Goal: Navigation & Orientation: Find specific page/section

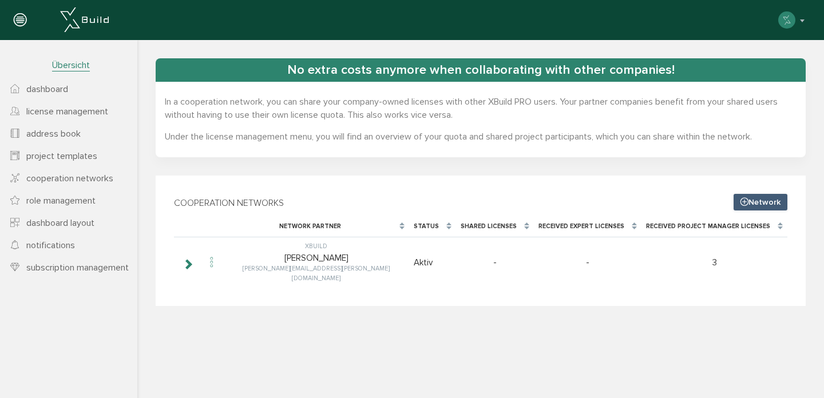
click at [49, 89] on span "dashboard" at bounding box center [47, 89] width 42 height 11
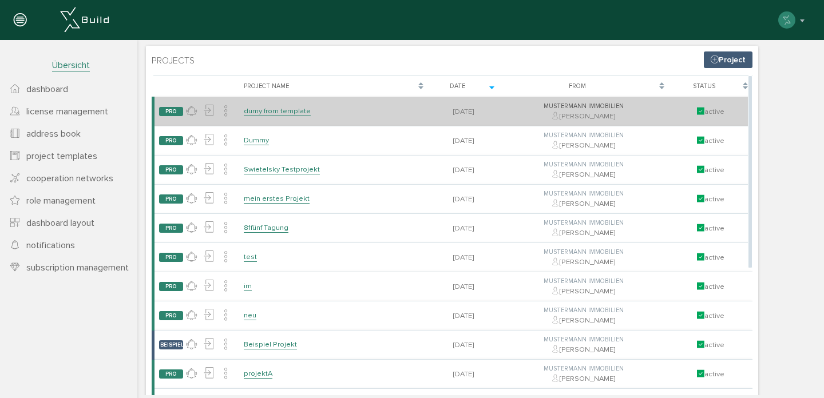
click at [276, 114] on link "dumy from template" at bounding box center [277, 111] width 67 height 10
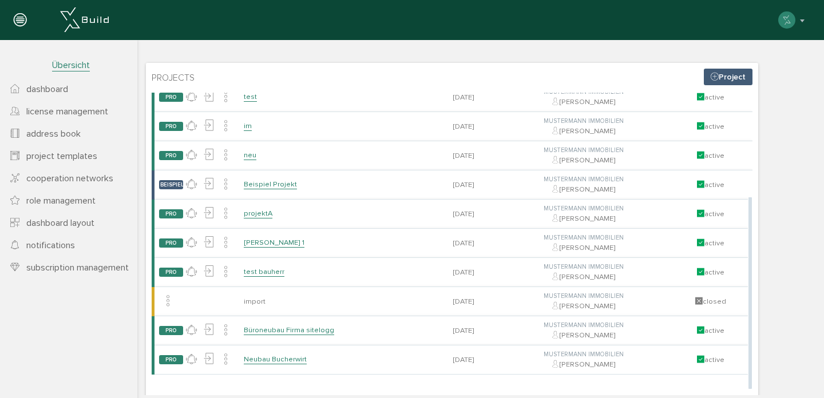
scroll to position [31, 0]
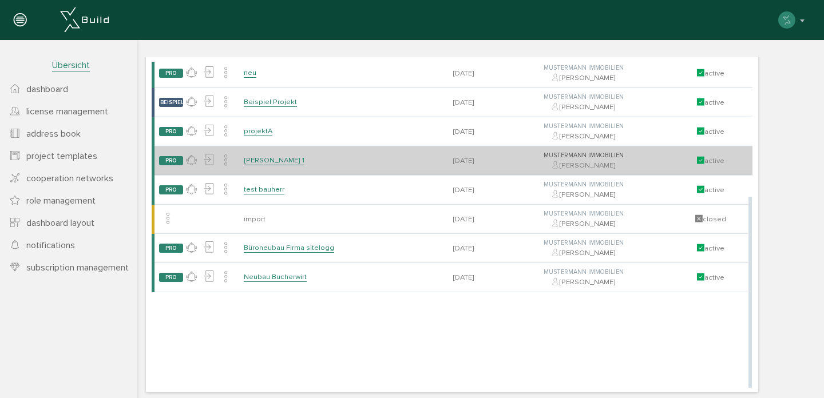
click at [282, 165] on link "[PERSON_NAME] 1" at bounding box center [274, 161] width 61 height 10
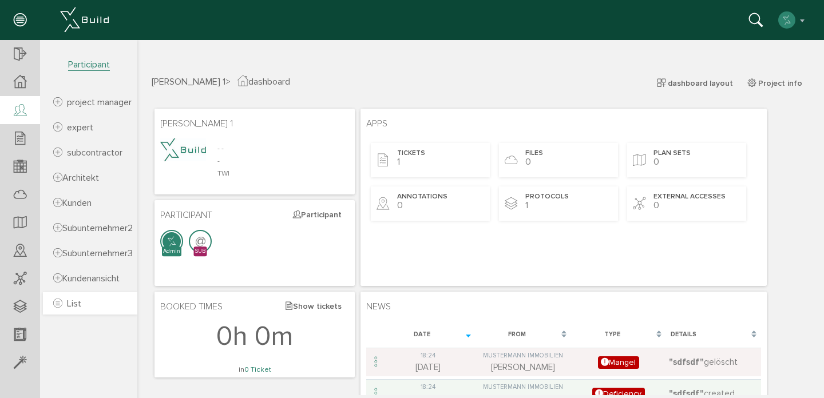
click at [89, 315] on link "List" at bounding box center [90, 303] width 94 height 22
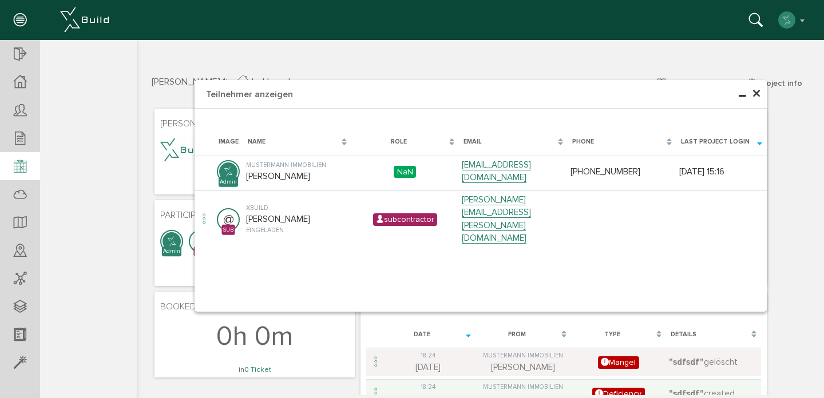
click at [20, 164] on icon at bounding box center [20, 167] width 13 height 16
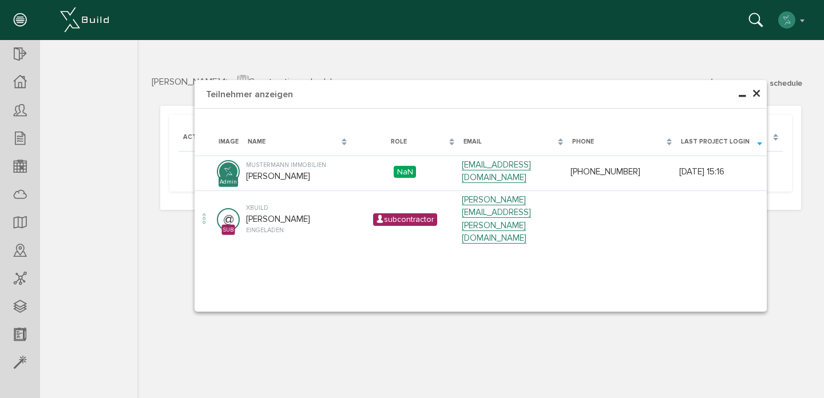
click at [762, 97] on h4 "Teilnehmer anzeigen" at bounding box center [481, 94] width 572 height 29
click at [757, 93] on span "×" at bounding box center [756, 94] width 9 height 22
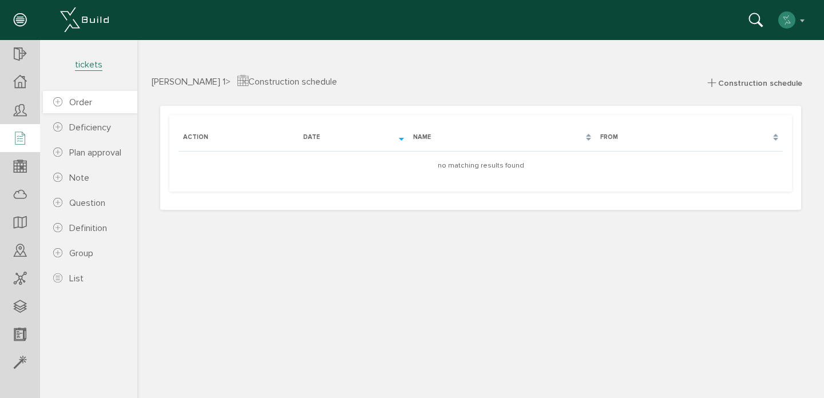
click at [87, 102] on span "Order" at bounding box center [80, 102] width 23 height 11
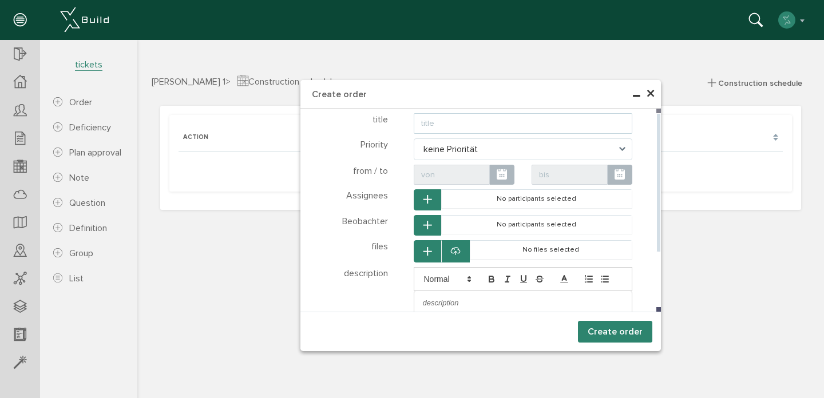
click at [448, 121] on input "text" at bounding box center [523, 123] width 219 height 21
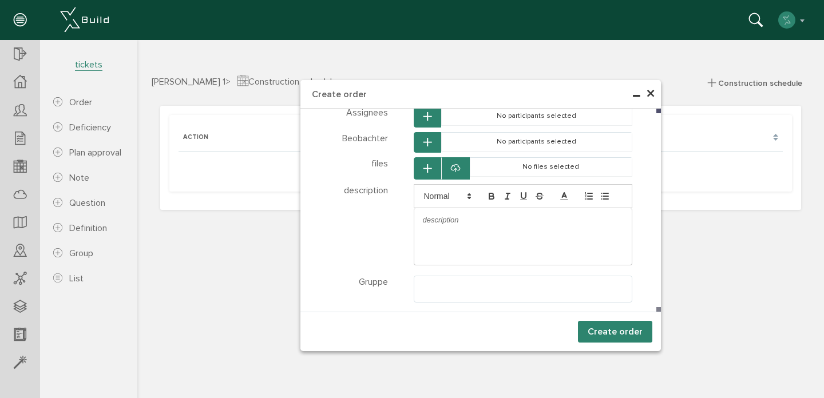
click at [651, 97] on span "×" at bounding box center [650, 94] width 9 height 22
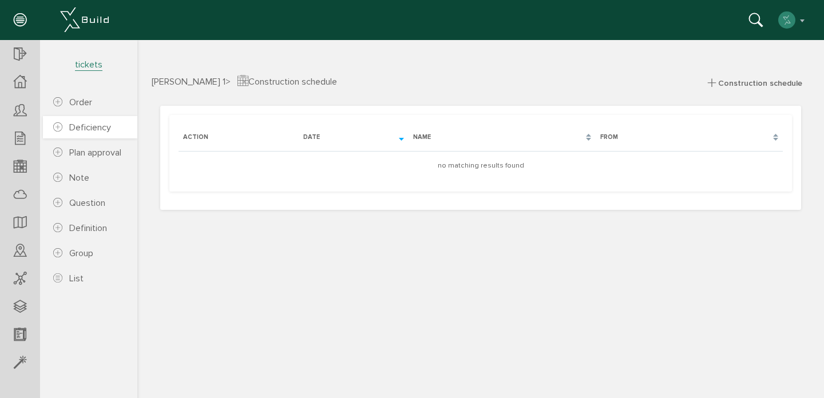
click at [93, 134] on link "Deficiency" at bounding box center [90, 127] width 94 height 22
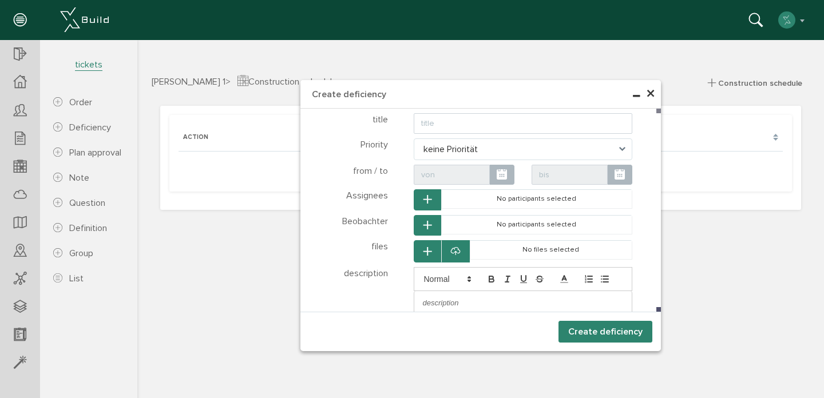
click at [651, 92] on span "×" at bounding box center [650, 94] width 9 height 22
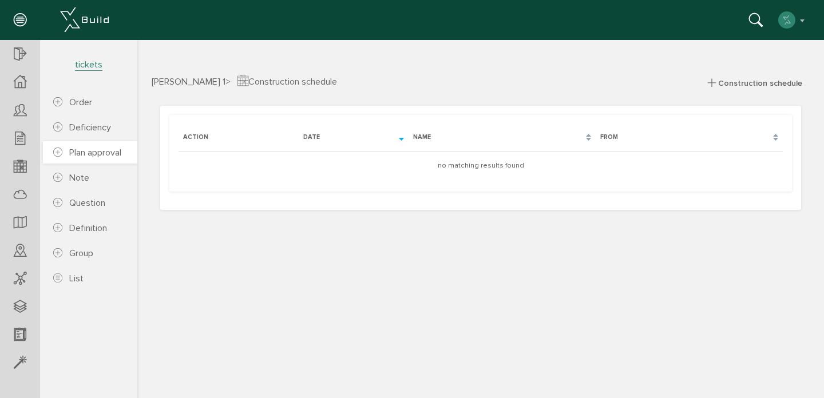
click at [103, 153] on span "Plan approval" at bounding box center [95, 152] width 52 height 11
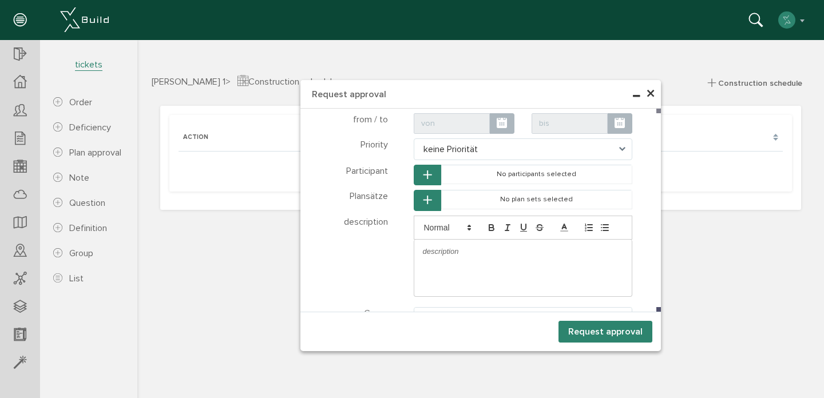
click at [652, 96] on span "×" at bounding box center [650, 94] width 9 height 22
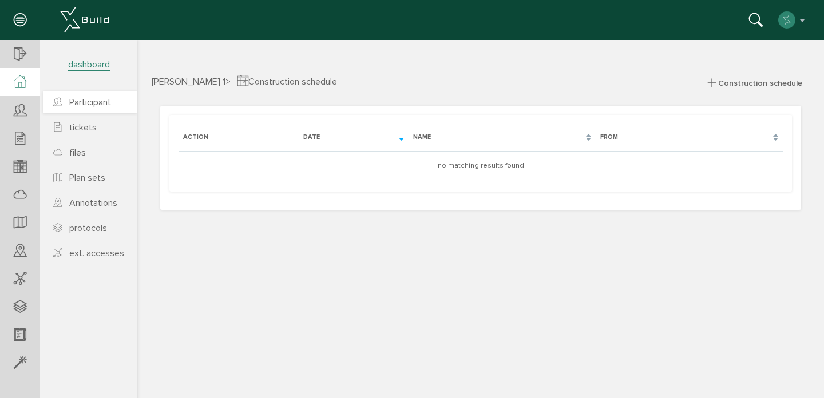
click at [92, 105] on span "Participant" at bounding box center [90, 102] width 42 height 11
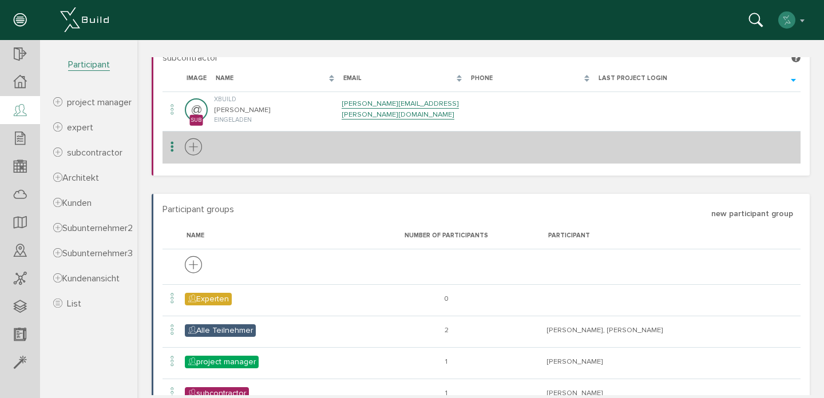
scroll to position [304, 0]
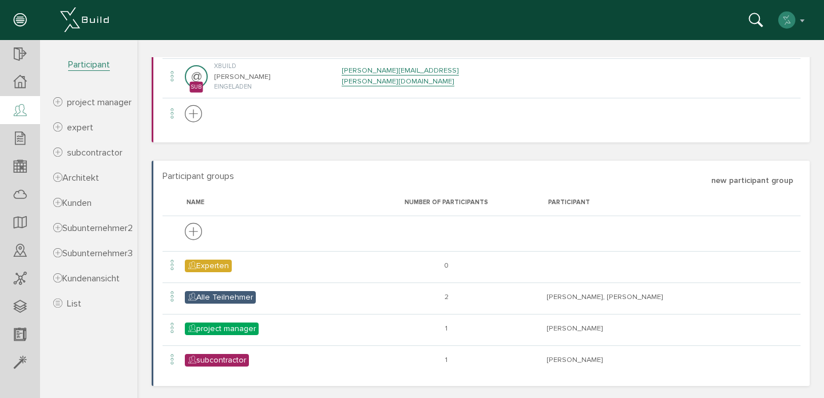
click at [409, 30] on div "[PERSON_NAME] deactivate account change password about XBuild reconfigure XBuil…" at bounding box center [408, 20] width 798 height 23
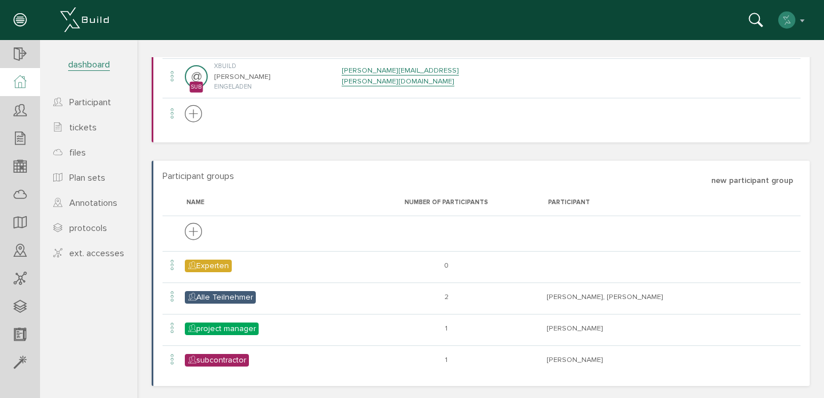
click at [24, 78] on icon at bounding box center [20, 82] width 13 height 13
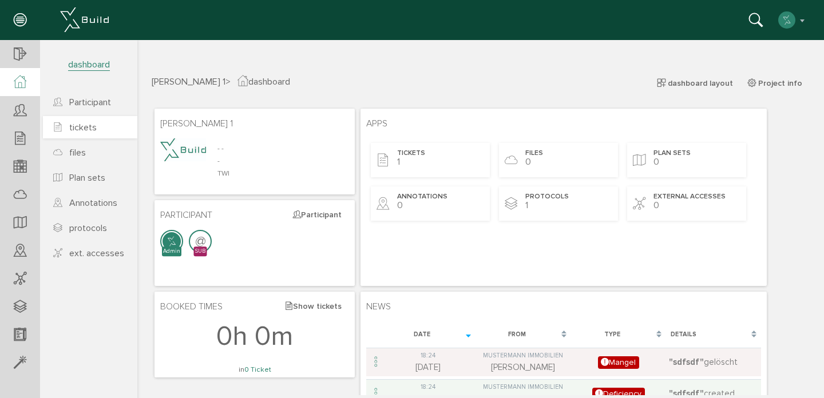
click at [100, 126] on link "tickets" at bounding box center [90, 127] width 94 height 22
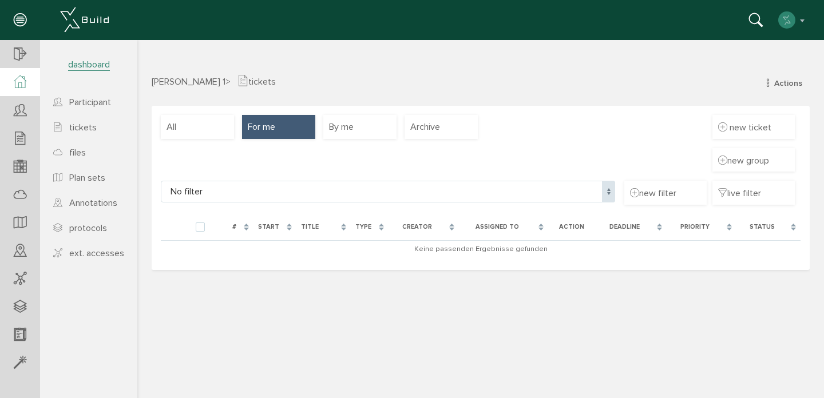
click at [16, 89] on div at bounding box center [20, 82] width 40 height 28
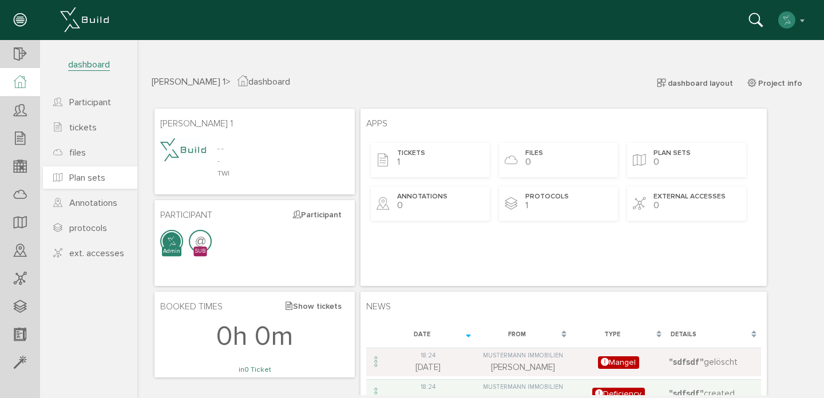
click at [91, 176] on span "Plan sets" at bounding box center [87, 177] width 36 height 11
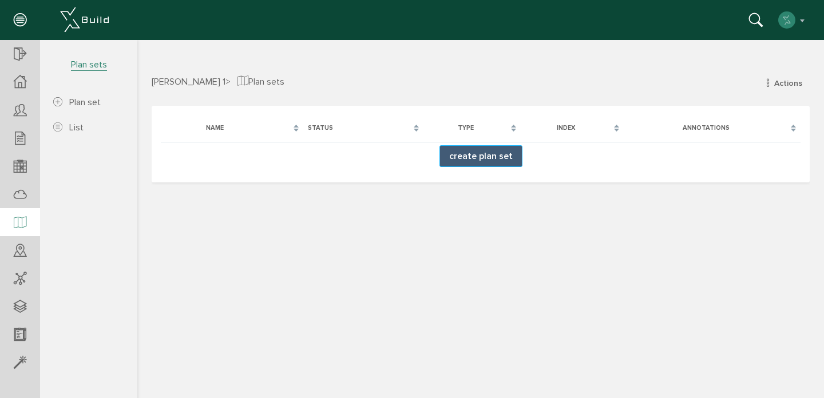
click at [506, 157] on button "create plan set" at bounding box center [480, 156] width 83 height 22
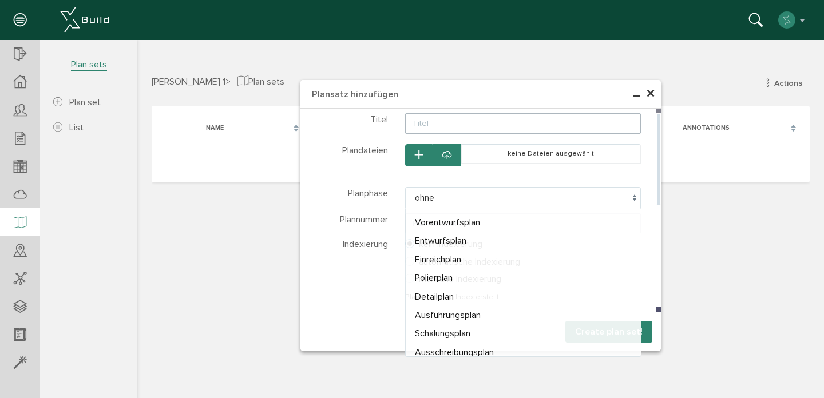
click at [423, 203] on span "ohne" at bounding box center [523, 198] width 236 height 22
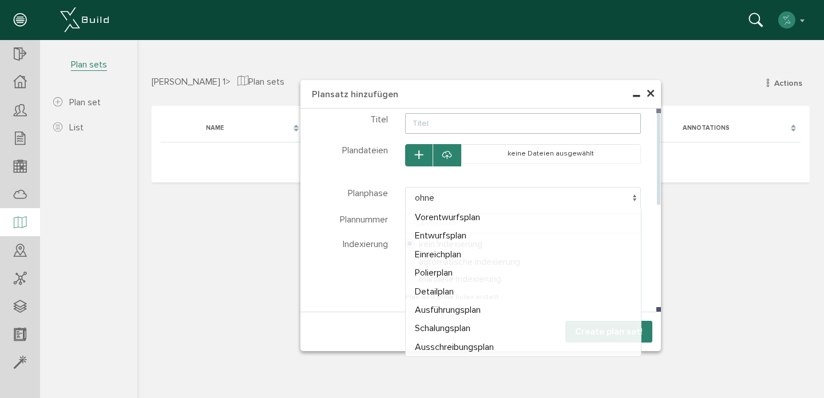
click at [374, 269] on div "Indexierung Diese Nachricht wird im Email an die gewählten Teilnehmer gesendet …" at bounding box center [354, 275] width 85 height 74
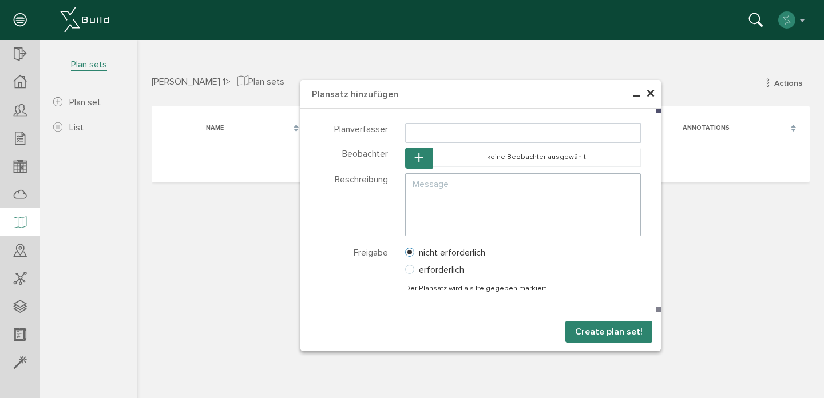
click at [654, 92] on span "×" at bounding box center [650, 94] width 9 height 22
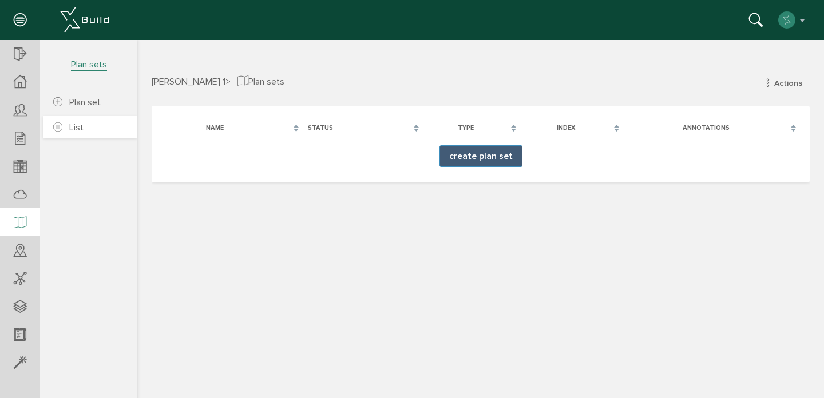
click at [78, 129] on span "List" at bounding box center [76, 127] width 14 height 11
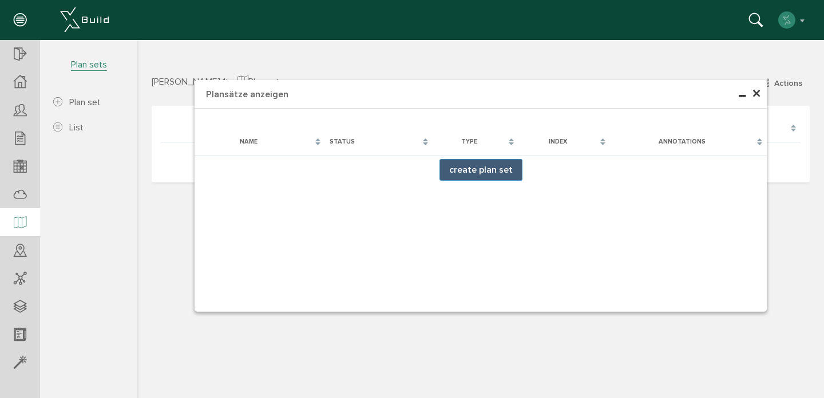
click at [755, 94] on span "×" at bounding box center [756, 94] width 9 height 22
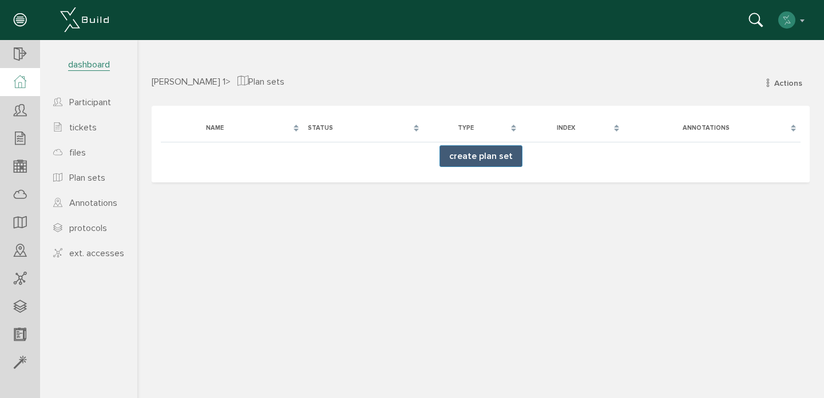
click at [23, 88] on icon at bounding box center [20, 82] width 13 height 13
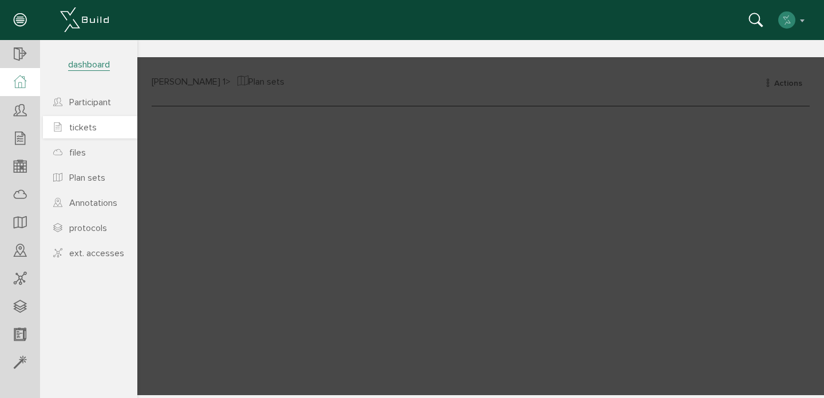
click at [85, 127] on span "tickets" at bounding box center [82, 127] width 27 height 11
